Goal: Task Accomplishment & Management: Use online tool/utility

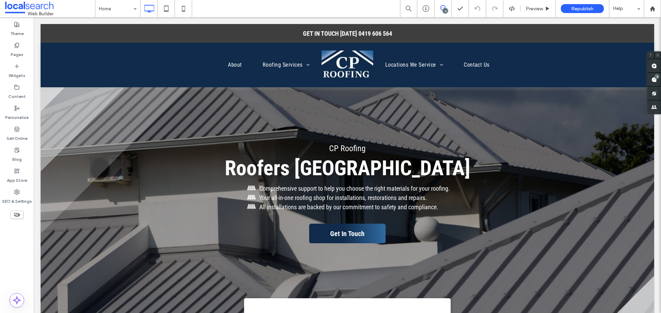
click at [440, 5] on icon at bounding box center [443, 8] width 6 height 6
click at [442, 10] on icon at bounding box center [443, 8] width 6 height 6
click at [651, 81] on span at bounding box center [654, 79] width 14 height 13
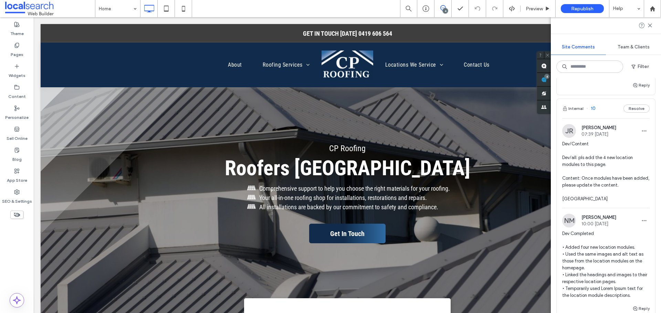
scroll to position [69, 0]
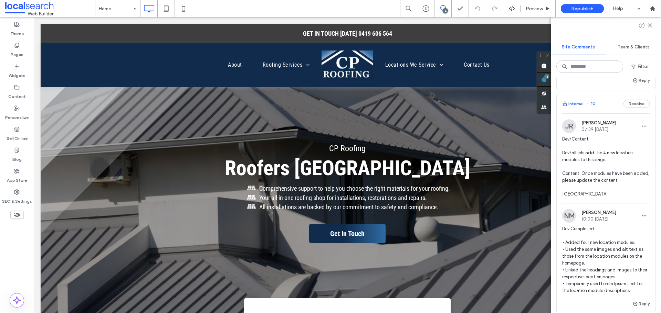
click at [576, 104] on button "Internal" at bounding box center [572, 104] width 21 height 8
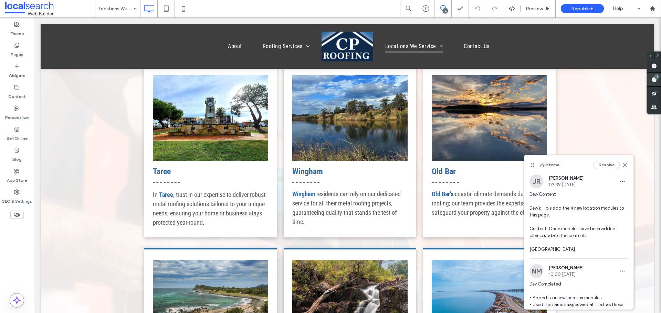
click at [655, 77] on div "4" at bounding box center [656, 76] width 5 height 5
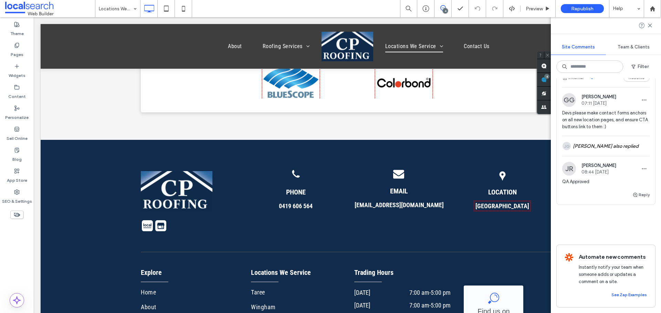
scroll to position [1272, 0]
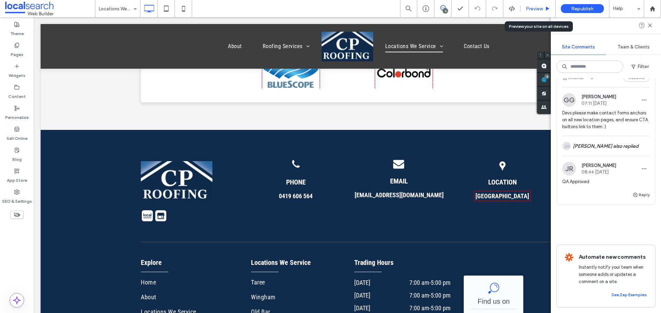
click at [538, 7] on span "Preview" at bounding box center [533, 9] width 17 height 6
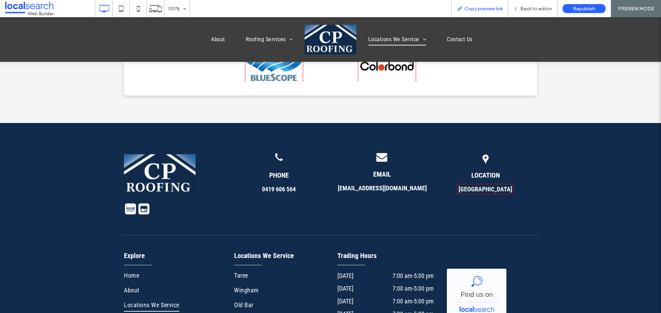
click at [476, 8] on span "Copy preview link" at bounding box center [483, 9] width 38 height 6
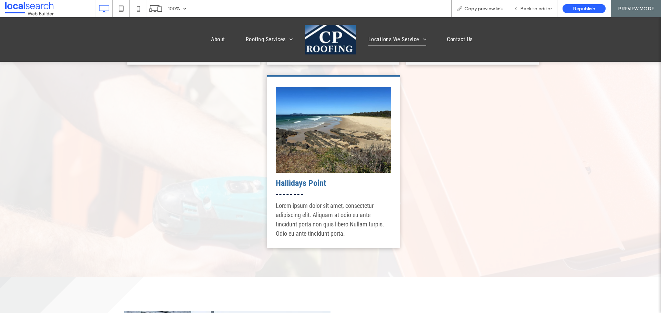
scroll to position [687, 0]
